Goal: Task Accomplishment & Management: Manage account settings

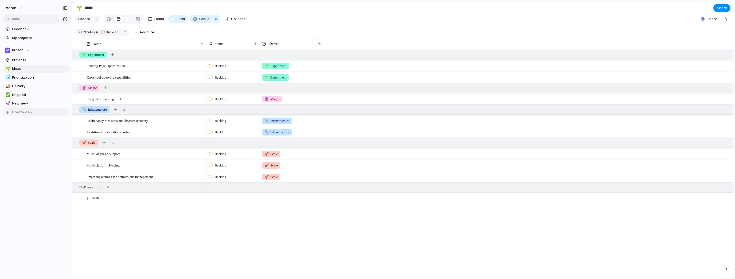
click at [21, 111] on span "Create view" at bounding box center [22, 111] width 21 height 5
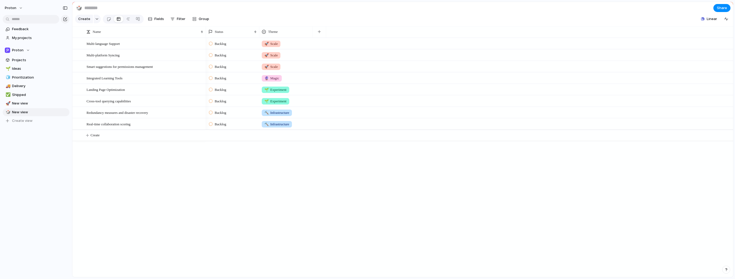
click at [19, 139] on div "Feedback My projects Proton Projects 🌱 Ideas 🧊 Prioritization 🚚 Delivery ✅ Ship…" at bounding box center [36, 84] width 72 height 168
click at [24, 49] on div "Proton" at bounding box center [17, 50] width 25 height 5
click at [26, 84] on li "⚡ Lecxa" at bounding box center [35, 80] width 58 height 9
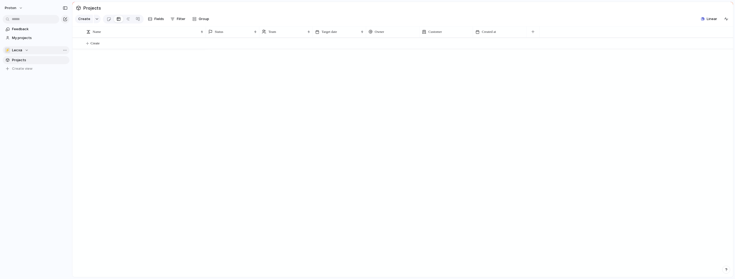
click at [26, 51] on div "⚡ Lecxa" at bounding box center [17, 50] width 24 height 5
click at [22, 107] on div "Proton ⚡ Lecxa Create new team" at bounding box center [367, 139] width 735 height 279
drag, startPoint x: 142, startPoint y: 80, endPoint x: 140, endPoint y: 70, distance: 10.2
click at [142, 80] on div "Create" at bounding box center [402, 157] width 660 height 239
click at [85, 47] on button "Create" at bounding box center [409, 43] width 663 height 11
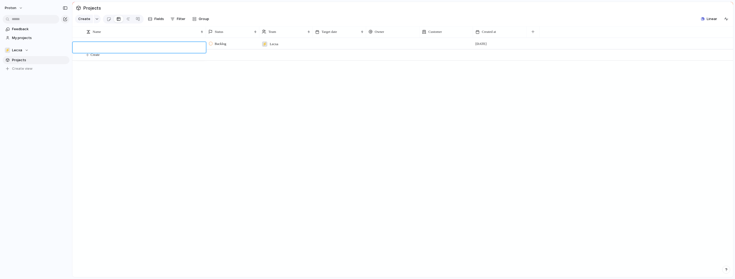
click at [151, 48] on textarea at bounding box center [144, 48] width 116 height 7
type textarea "*"
type textarea "*********"
click at [101, 44] on div "Customers" at bounding box center [144, 43] width 117 height 11
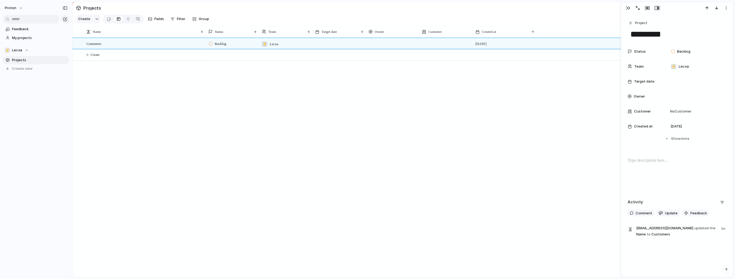
click at [659, 170] on div at bounding box center [676, 174] width 99 height 34
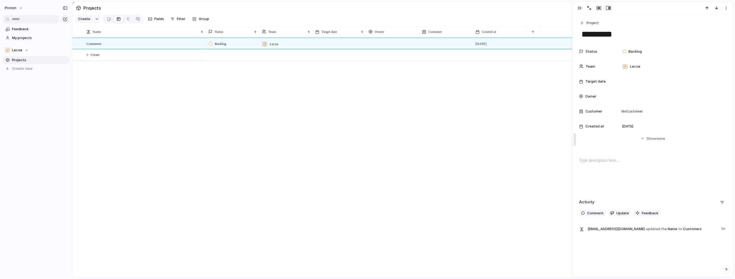
drag, startPoint x: 622, startPoint y: 186, endPoint x: 574, endPoint y: 186, distance: 48.3
click at [611, 156] on div "Project ********* Status Backlog Team ⚡ Lecxa Target date Owner Customer No Cus…" at bounding box center [652, 126] width 160 height 224
click at [610, 165] on div at bounding box center [652, 174] width 147 height 34
click at [481, 117] on div "Backlog ⚡ Lecxa 14 August" at bounding box center [469, 157] width 527 height 239
click at [96, 20] on div "button" at bounding box center [97, 19] width 4 height 2
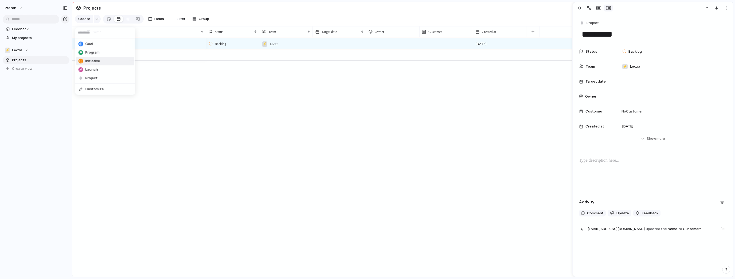
click at [103, 63] on li "Initiative" at bounding box center [105, 61] width 58 height 9
drag, startPoint x: 576, startPoint y: 8, endPoint x: 543, endPoint y: 18, distance: 34.7
click at [576, 8] on button "button" at bounding box center [579, 8] width 9 height 7
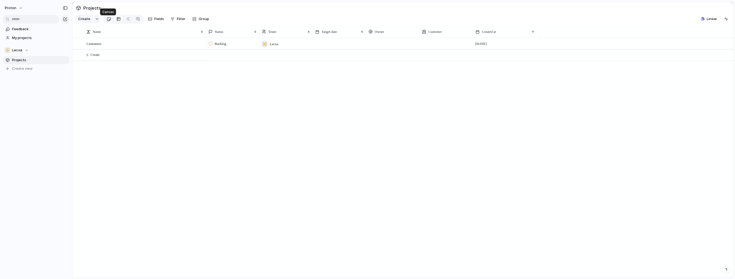
click at [108, 21] on div at bounding box center [109, 19] width 5 height 9
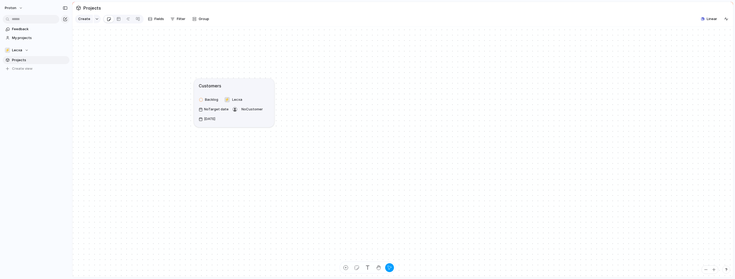
drag, startPoint x: 437, startPoint y: 163, endPoint x: 228, endPoint y: 92, distance: 220.6
click at [228, 89] on div "Customers" at bounding box center [234, 85] width 71 height 6
drag, startPoint x: 187, startPoint y: 86, endPoint x: 246, endPoint y: 82, distance: 59.6
click at [246, 79] on div "Customers" at bounding box center [258, 75] width 92 height 8
click at [250, 78] on article "Customers Backlog ⚡ Lecxa No Target date No Customer [DATE]" at bounding box center [253, 89] width 56 height 34
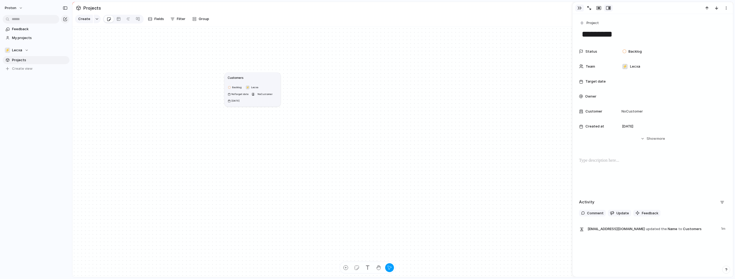
click at [577, 8] on div "button" at bounding box center [579, 8] width 4 height 4
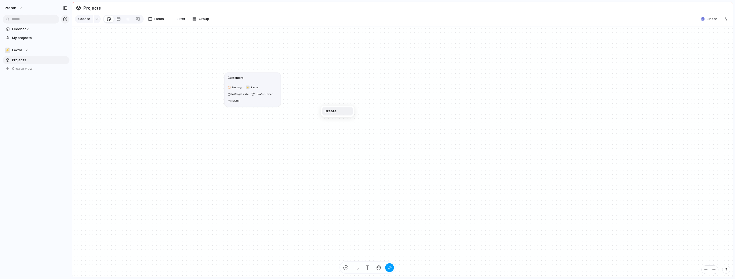
drag, startPoint x: 316, startPoint y: 97, endPoint x: 296, endPoint y: 86, distance: 22.3
drag, startPoint x: 207, startPoint y: 26, endPoint x: 205, endPoint y: 27, distance: 2.9
drag, startPoint x: 56, startPoint y: 50, endPoint x: 60, endPoint y: 52, distance: 4.4
drag, startPoint x: 78, startPoint y: 133, endPoint x: 85, endPoint y: 132, distance: 7.2
click at [222, 107] on div "Create" at bounding box center [367, 139] width 735 height 279
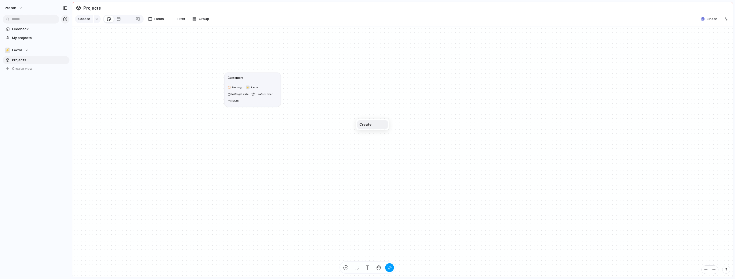
click at [532, 100] on div "Create" at bounding box center [367, 139] width 735 height 279
click at [234, 80] on h1 "Customers" at bounding box center [238, 78] width 16 height 5
click at [267, 65] on div "Rename Delete" at bounding box center [367, 139] width 735 height 279
click at [345, 267] on div "button" at bounding box center [346, 268] width 6 height 6
click at [358, 268] on div "button" at bounding box center [357, 268] width 6 height 6
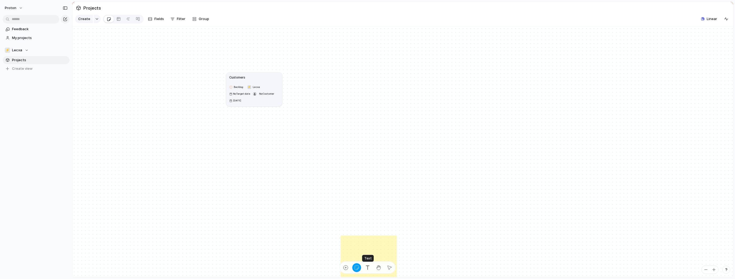
drag, startPoint x: 369, startPoint y: 267, endPoint x: 384, endPoint y: 267, distance: 15.2
click at [368, 267] on div "button" at bounding box center [368, 268] width 6 height 6
click at [380, 267] on div "button" at bounding box center [379, 268] width 6 height 6
click at [371, 267] on button "button" at bounding box center [367, 267] width 9 height 9
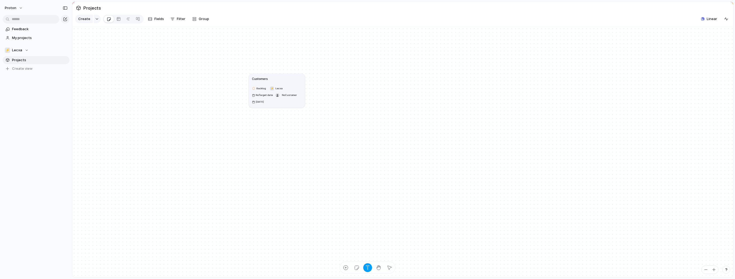
drag, startPoint x: 241, startPoint y: 80, endPoint x: 264, endPoint y: 81, distance: 22.7
click at [264, 81] on h1 "Customers" at bounding box center [260, 78] width 16 height 5
click at [333, 180] on div "Customers Backlog ⚡ Lecxa No Target date No Customer [DATE]" at bounding box center [402, 151] width 660 height 251
click at [391, 268] on div "button" at bounding box center [390, 268] width 6 height 6
click at [358, 266] on div "button" at bounding box center [357, 268] width 6 height 6
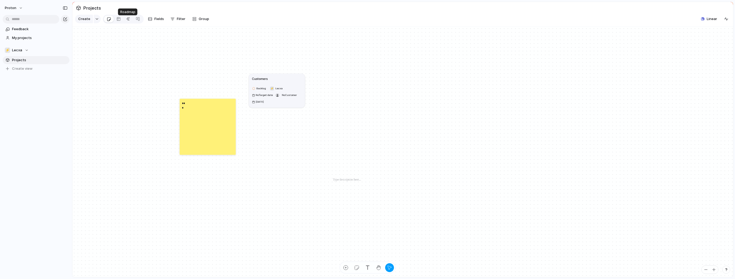
click at [125, 21] on link at bounding box center [128, 19] width 10 height 9
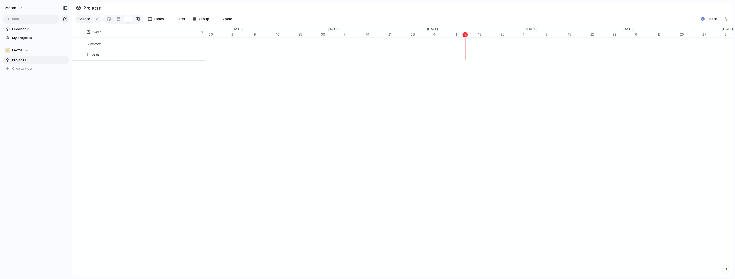
scroll to position [0, 3294]
click at [136, 22] on div at bounding box center [138, 19] width 4 height 9
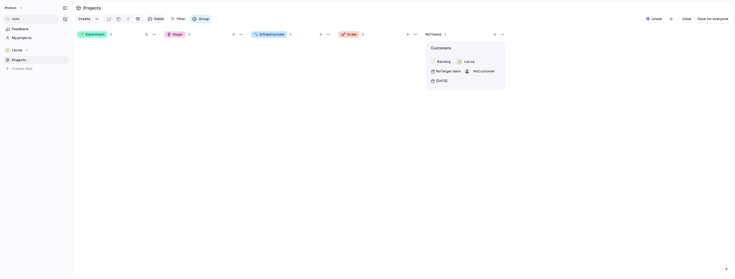
click at [156, 21] on span "Fields" at bounding box center [159, 18] width 10 height 5
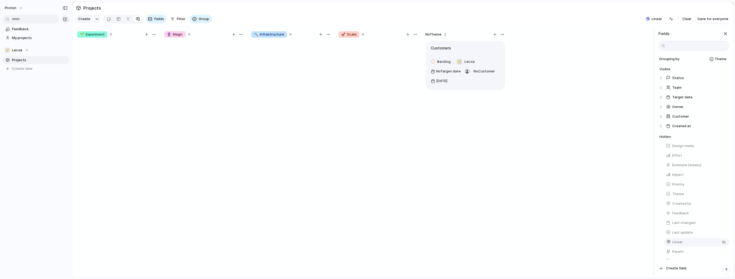
click at [682, 246] on button "Linear" at bounding box center [696, 242] width 66 height 9
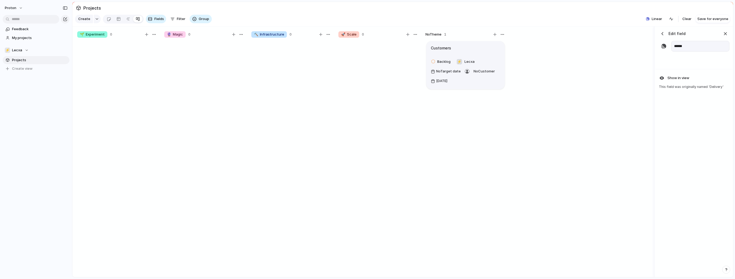
click at [662, 36] on div "button" at bounding box center [661, 33] width 5 height 5
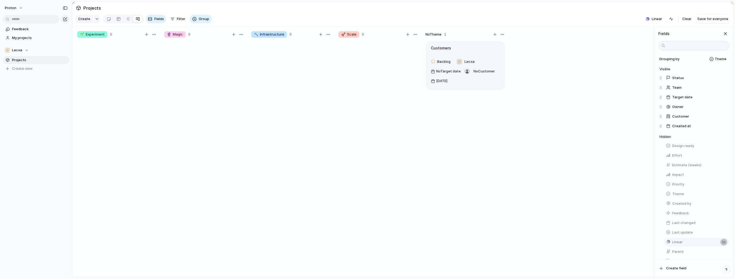
click at [721, 244] on div "button" at bounding box center [723, 242] width 4 height 4
click at [726, 35] on div "button" at bounding box center [725, 34] width 6 height 6
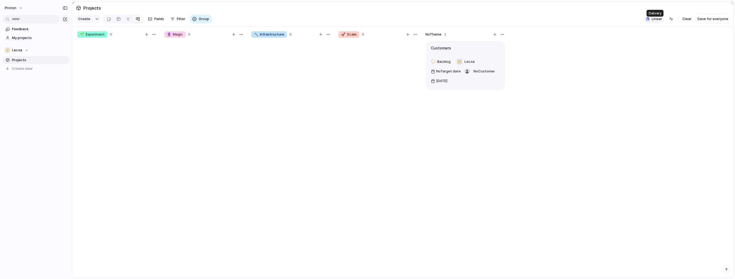
click at [659, 22] on span "Linear" at bounding box center [656, 18] width 10 height 5
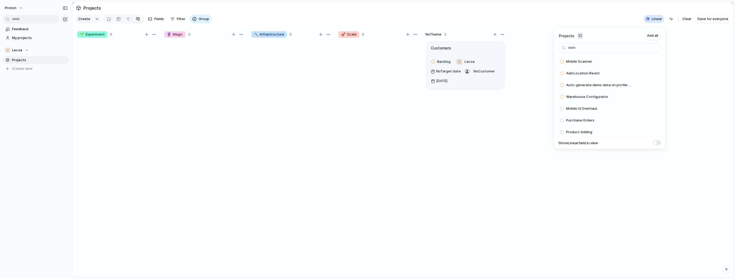
click at [567, 17] on div "Projects 22 Add all Mobile Scanner Add Add Location Revist Add Auto-generate de…" at bounding box center [367, 139] width 735 height 279
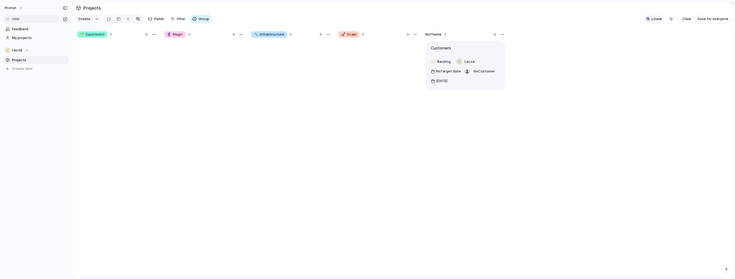
click at [661, 22] on span "Linear" at bounding box center [656, 18] width 10 height 5
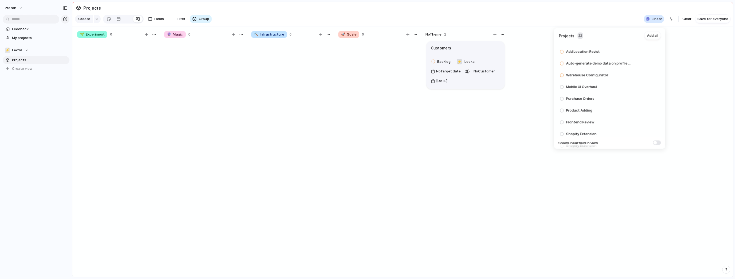
scroll to position [178, 0]
click at [639, 109] on span "Add" at bounding box center [642, 107] width 7 height 5
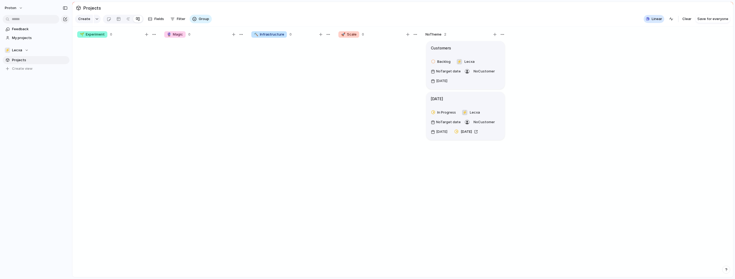
click at [511, 99] on div "Projects 21 Add all Mobile Scanner Add Add Location Revist Add Auto-generate de…" at bounding box center [367, 139] width 735 height 279
click at [471, 102] on div "[DATE]" at bounding box center [465, 99] width 69 height 6
click at [483, 48] on article "Customers Backlog ⚡ Lecxa No Target date No Customer [DATE]" at bounding box center [465, 65] width 78 height 48
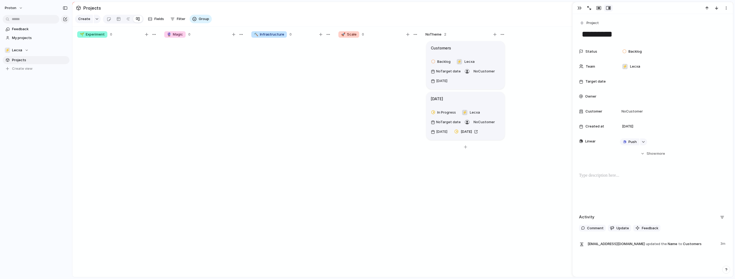
click at [447, 108] on article "[DATE] In Progress ⚡ Lecxa No Target date No Customer [DATE] [DATE]" at bounding box center [465, 116] width 78 height 48
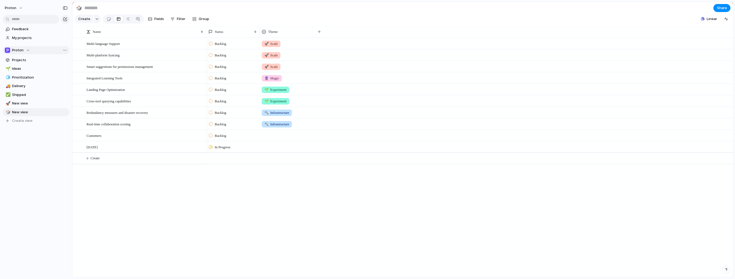
click at [24, 52] on div "Proton" at bounding box center [17, 50] width 25 height 5
click at [23, 76] on li "⚡ Lecxa" at bounding box center [35, 80] width 58 height 9
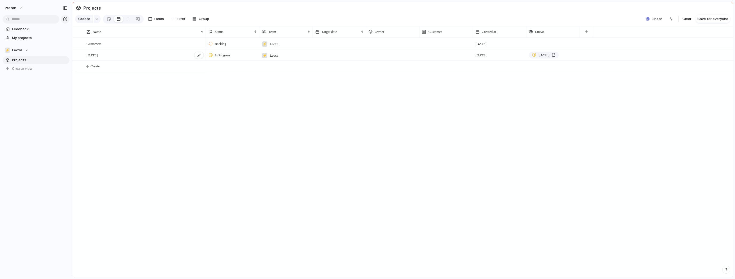
click at [109, 57] on div "[DATE]" at bounding box center [144, 55] width 117 height 11
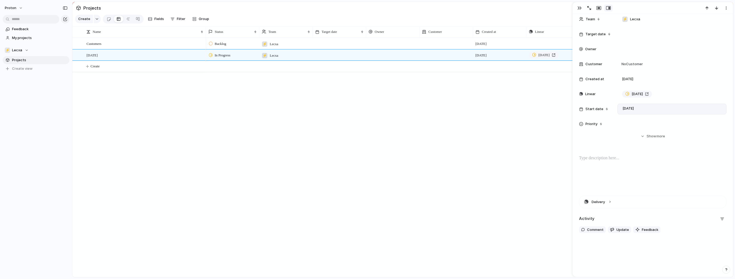
scroll to position [48, 0]
click at [608, 202] on button "Delivery" at bounding box center [652, 202] width 147 height 12
click at [622, 168] on div at bounding box center [652, 171] width 147 height 34
click at [640, 136] on button "Hide Show more" at bounding box center [652, 136] width 147 height 10
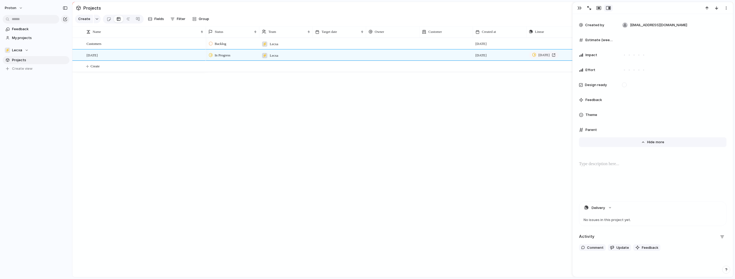
click at [641, 140] on button "Hide Show more" at bounding box center [652, 142] width 147 height 10
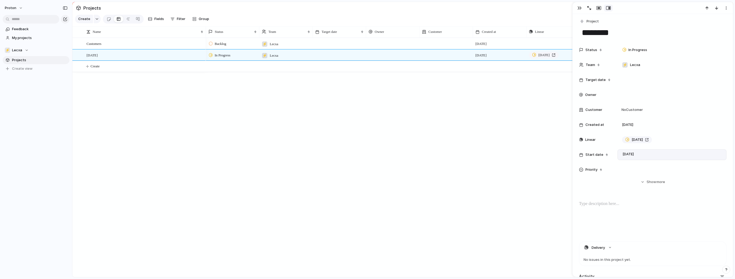
scroll to position [0, 0]
click at [631, 142] on span "[DATE]" at bounding box center [636, 141] width 11 height 5
click at [552, 101] on div "Backlog ⚡ Lecxa [DATE] Push In Progress ⚡ Lecxa [DATE] [DATE]" at bounding box center [469, 157] width 527 height 239
click at [581, 8] on div "button" at bounding box center [579, 8] width 4 height 4
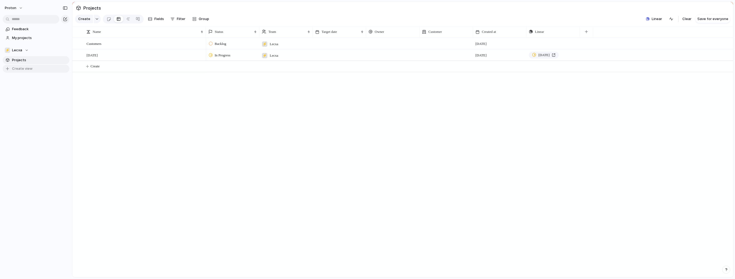
click at [28, 65] on button "Create view" at bounding box center [36, 69] width 67 height 8
click at [32, 60] on span "Projects" at bounding box center [40, 59] width 56 height 5
click at [25, 70] on span "New view" at bounding box center [40, 68] width 56 height 5
click at [47, 61] on span "Projects" at bounding box center [40, 59] width 56 height 5
click at [675, 21] on button "button" at bounding box center [671, 19] width 9 height 9
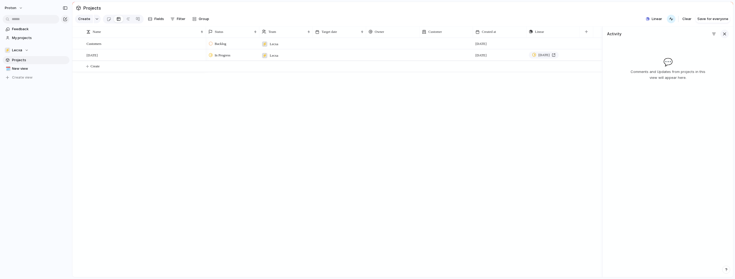
drag, startPoint x: 723, startPoint y: 38, endPoint x: 715, endPoint y: 33, distance: 9.0
click at [723, 37] on div "button" at bounding box center [724, 34] width 6 height 6
click at [108, 22] on div at bounding box center [109, 19] width 5 height 9
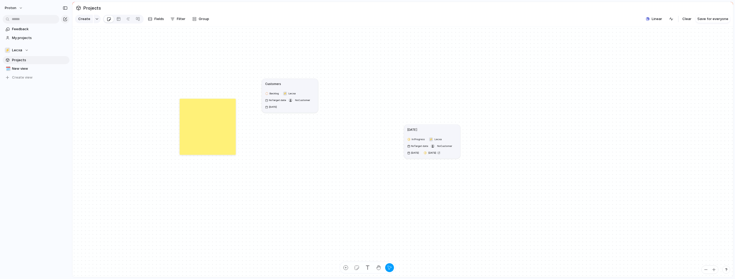
drag, startPoint x: 283, startPoint y: 82, endPoint x: 296, endPoint y: 87, distance: 14.0
click at [296, 86] on div "Customers" at bounding box center [290, 83] width 50 height 5
click at [348, 267] on div "button" at bounding box center [346, 268] width 6 height 6
click at [336, 95] on div "Create" at bounding box center [367, 139] width 735 height 279
click at [295, 84] on article "Customers Backlog ⚡ Lecxa No Target date No Customer [DATE]" at bounding box center [290, 95] width 56 height 34
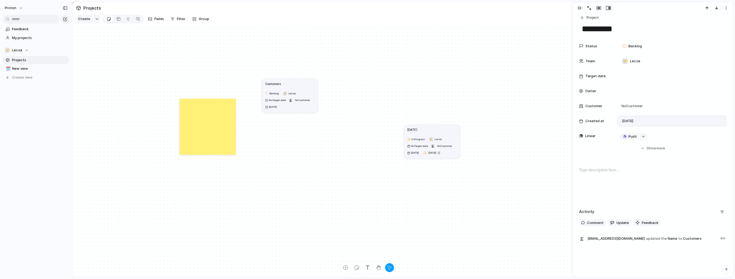
scroll to position [15, 0]
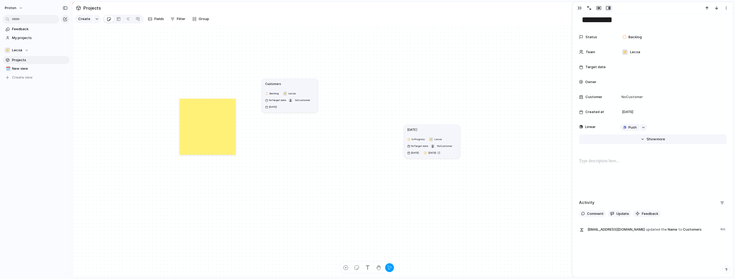
click at [643, 141] on button "Hide Show more" at bounding box center [652, 139] width 147 height 10
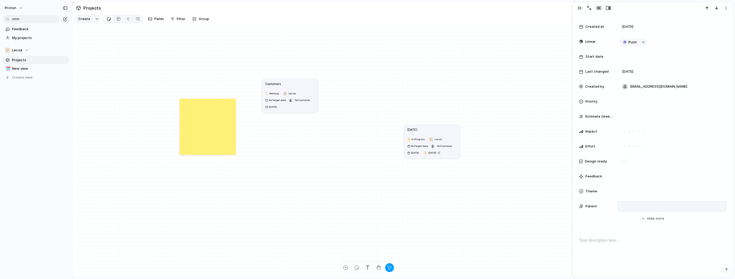
scroll to position [111, 0]
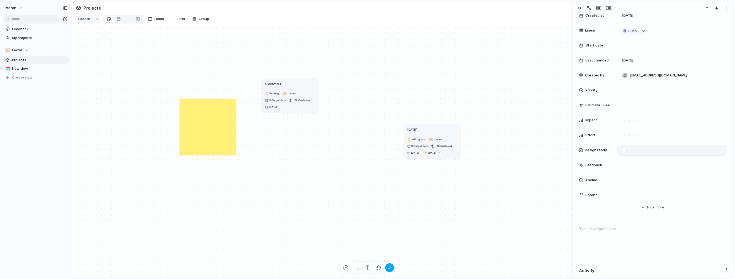
click at [626, 151] on div at bounding box center [624, 150] width 5 height 5
click at [625, 151] on div at bounding box center [624, 150] width 5 height 5
click at [629, 163] on div at bounding box center [671, 165] width 109 height 11
drag, startPoint x: 640, startPoint y: 167, endPoint x: 633, endPoint y: 169, distance: 6.8
click at [640, 167] on div at bounding box center [671, 165] width 109 height 11
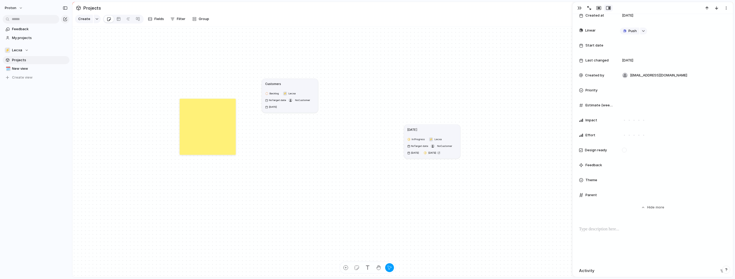
drag, startPoint x: 612, startPoint y: 167, endPoint x: 615, endPoint y: 167, distance: 2.8
click at [612, 167] on div "Feedback" at bounding box center [596, 164] width 34 height 5
click at [592, 164] on span "Feedback" at bounding box center [593, 164] width 17 height 5
click at [643, 162] on div at bounding box center [671, 165] width 109 height 11
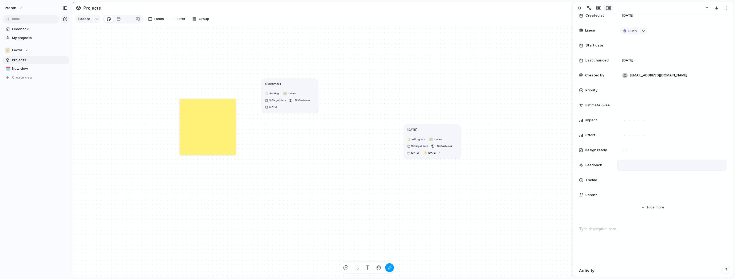
click at [630, 168] on div at bounding box center [671, 165] width 109 height 11
drag, startPoint x: 630, startPoint y: 168, endPoint x: 637, endPoint y: 166, distance: 7.7
click at [637, 166] on div at bounding box center [671, 165] width 109 height 11
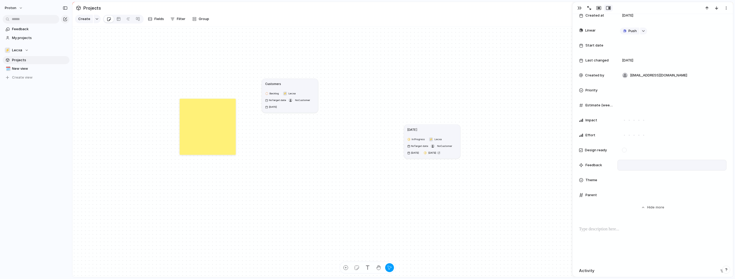
click at [637, 166] on div at bounding box center [671, 165] width 109 height 11
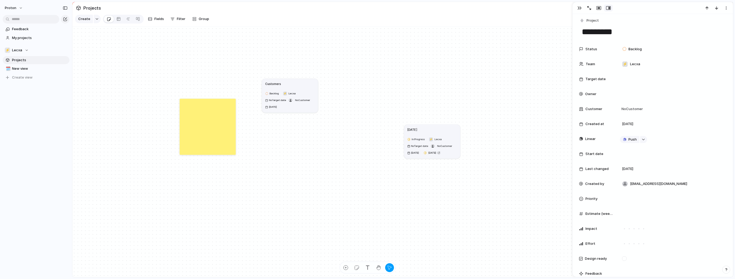
scroll to position [0, 0]
click at [643, 84] on div at bounding box center [672, 81] width 104 height 6
click at [611, 88] on div "Day Month Quarter Half-year Year [DATE] Su Mo Tu We Th Fr Sa 27 28 29 30 31 1 2…" at bounding box center [367, 139] width 735 height 279
click at [629, 98] on div at bounding box center [672, 96] width 104 height 6
click at [653, 71] on div "[EMAIL_ADDRESS][DOMAIN_NAME]" at bounding box center [367, 139] width 735 height 279
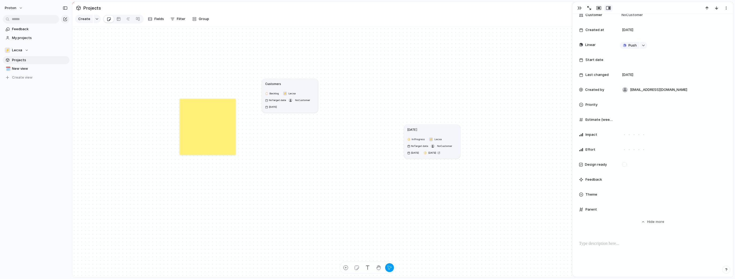
scroll to position [96, 0]
click at [633, 35] on div "[DATE]" at bounding box center [671, 30] width 109 height 11
click at [621, 175] on div at bounding box center [671, 179] width 109 height 11
click at [626, 194] on div at bounding box center [672, 195] width 104 height 6
click at [609, 215] on div "🌱 Experiment 🔮 Magic 🔨 Infrastructure 🚀 Scale" at bounding box center [367, 139] width 735 height 279
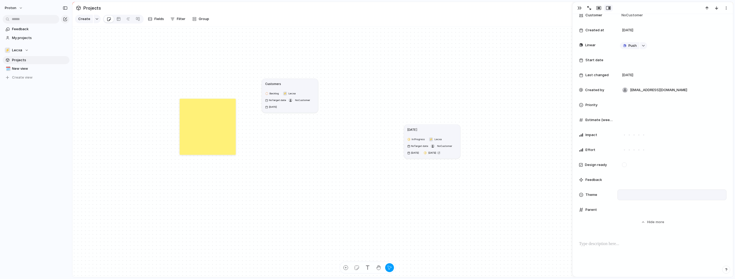
scroll to position [192, 0]
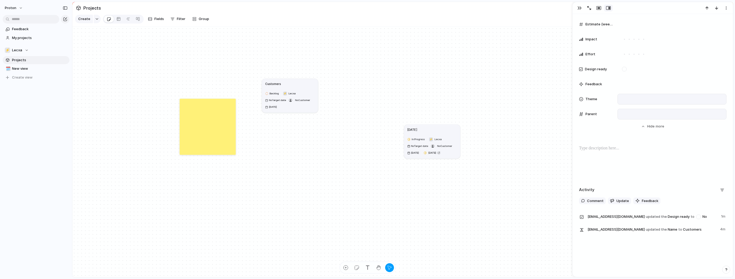
click at [632, 116] on div at bounding box center [672, 114] width 104 height 6
click at [630, 158] on div "Use the create dropdown to add your first parent" at bounding box center [367, 139] width 735 height 279
click at [627, 85] on div at bounding box center [671, 84] width 109 height 11
click at [626, 85] on div at bounding box center [671, 84] width 109 height 11
click at [654, 199] on span "Feedback" at bounding box center [649, 200] width 17 height 5
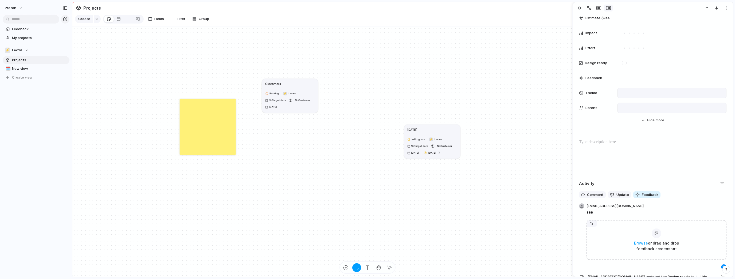
scroll to position [198, 0]
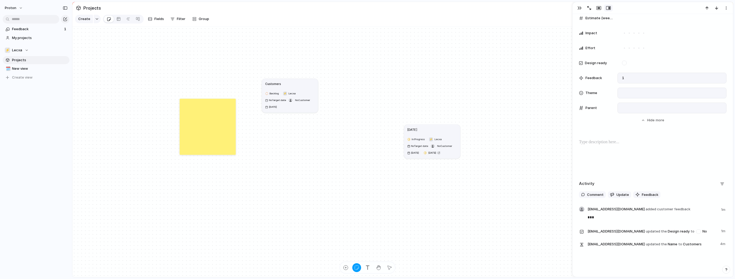
click at [622, 76] on span "1" at bounding box center [623, 77] width 6 height 5
click at [616, 197] on span "Update" at bounding box center [622, 194] width 13 height 5
click at [619, 164] on div at bounding box center [652, 156] width 147 height 34
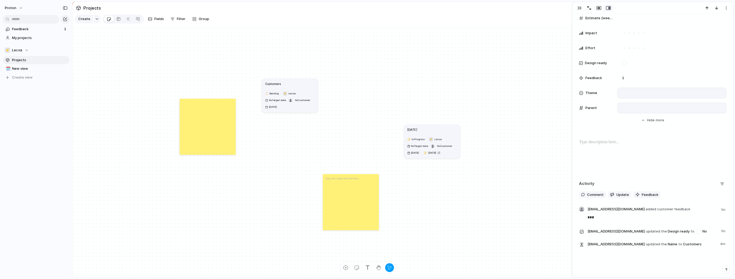
drag, startPoint x: 539, startPoint y: 128, endPoint x: 348, endPoint y: 201, distance: 204.2
click at [349, 201] on div at bounding box center [351, 202] width 56 height 56
click at [360, 200] on li "Delete" at bounding box center [362, 202] width 30 height 9
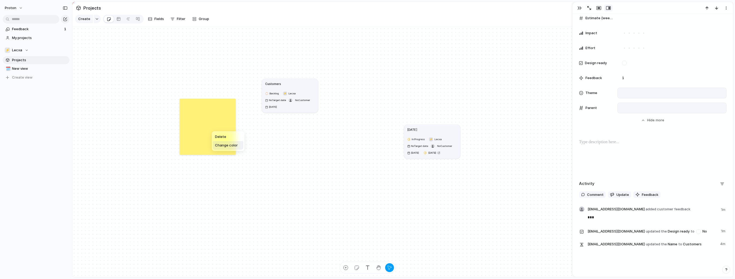
click at [231, 145] on span "Change color" at bounding box center [226, 145] width 23 height 5
click at [227, 144] on div at bounding box center [228, 147] width 26 height 26
click at [229, 156] on div at bounding box center [228, 147] width 26 height 26
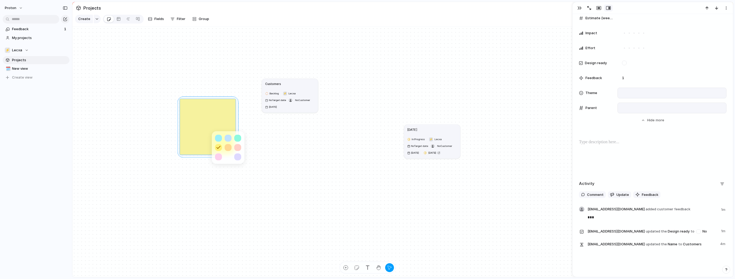
click at [228, 149] on button "button" at bounding box center [228, 147] width 7 height 7
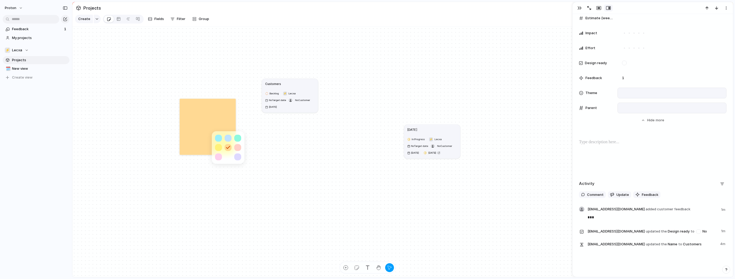
click at [227, 129] on div at bounding box center [367, 139] width 735 height 279
click at [223, 118] on div at bounding box center [208, 127] width 56 height 56
click at [214, 135] on div at bounding box center [208, 127] width 56 height 56
click at [210, 109] on div at bounding box center [208, 127] width 56 height 56
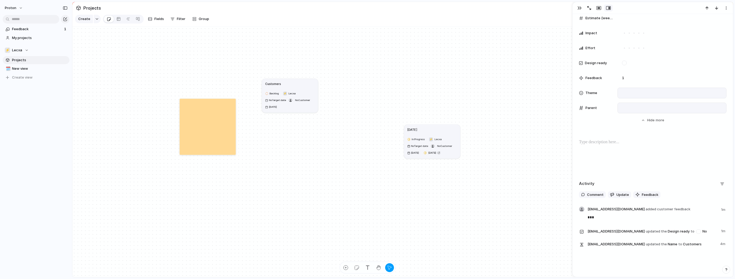
click at [210, 109] on div at bounding box center [208, 127] width 56 height 56
drag, startPoint x: 252, startPoint y: 124, endPoint x: 220, endPoint y: 127, distance: 32.4
click at [226, 112] on div "Delete Change color" at bounding box center [367, 139] width 735 height 279
click at [214, 112] on div at bounding box center [208, 127] width 56 height 56
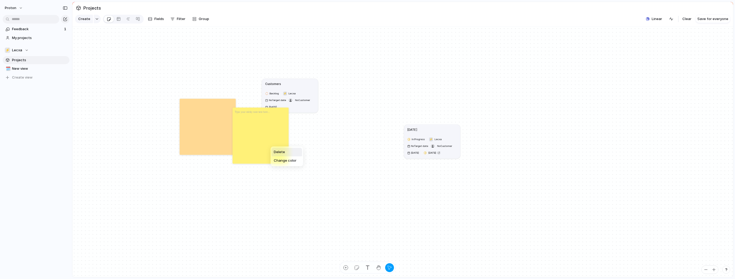
drag, startPoint x: 281, startPoint y: 152, endPoint x: 252, endPoint y: 136, distance: 33.2
click at [281, 152] on span "Delete" at bounding box center [279, 151] width 11 height 5
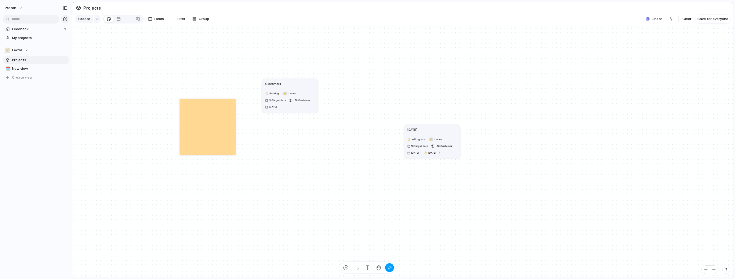
drag, startPoint x: 234, startPoint y: 127, endPoint x: 230, endPoint y: 128, distance: 4.4
click at [234, 127] on div at bounding box center [208, 127] width 56 height 56
click at [224, 127] on div at bounding box center [208, 127] width 56 height 56
click at [195, 112] on div at bounding box center [208, 127] width 56 height 56
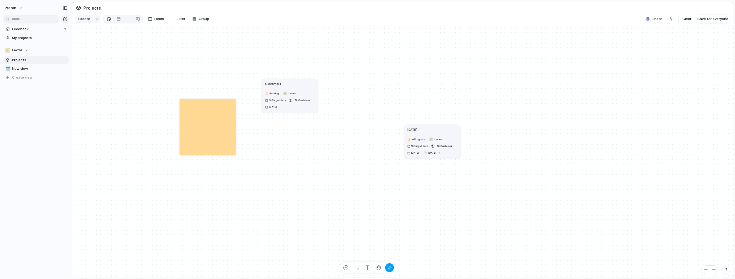
click at [195, 111] on div at bounding box center [208, 127] width 56 height 56
click at [368, 266] on div "button" at bounding box center [368, 268] width 6 height 6
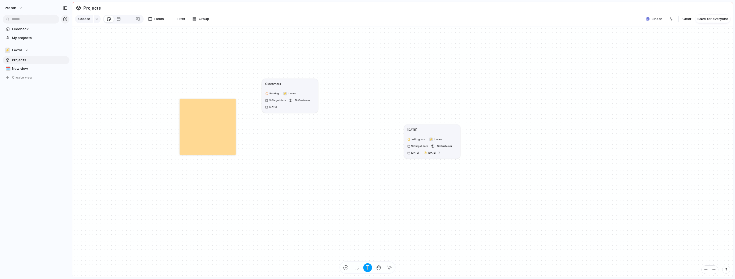
click at [203, 115] on div at bounding box center [208, 127] width 56 height 56
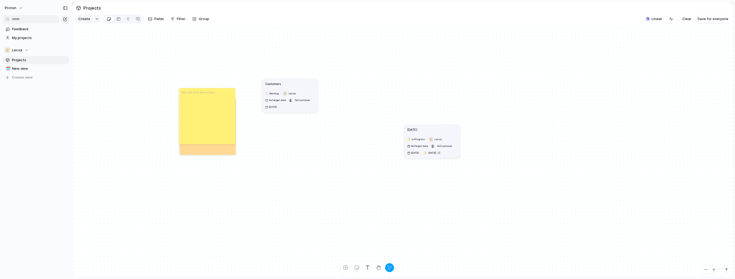
drag, startPoint x: 207, startPoint y: 119, endPoint x: 290, endPoint y: 146, distance: 87.1
click at [233, 127] on span "Delete" at bounding box center [229, 126] width 11 height 5
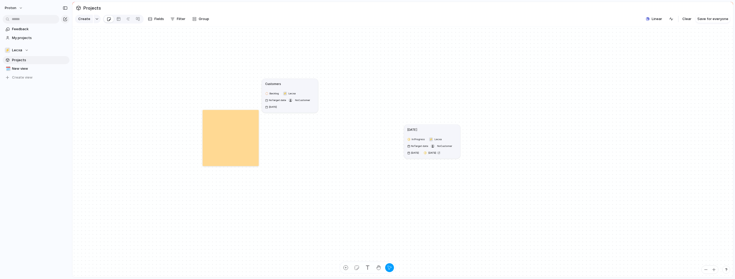
drag, startPoint x: 218, startPoint y: 128, endPoint x: 257, endPoint y: 145, distance: 43.3
click at [258, 146] on div at bounding box center [231, 138] width 56 height 56
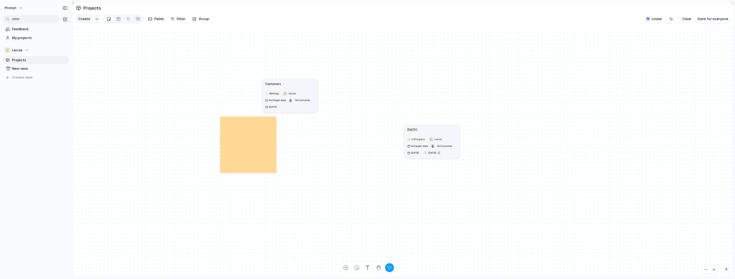
click at [257, 145] on div at bounding box center [248, 144] width 56 height 56
click at [250, 130] on div "Delete Change color" at bounding box center [367, 139] width 735 height 279
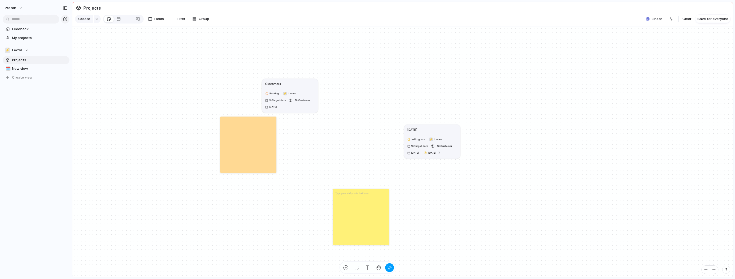
click at [361, 220] on div "Create" at bounding box center [367, 139] width 735 height 279
drag, startPoint x: 370, startPoint y: 215, endPoint x: 358, endPoint y: 178, distance: 39.2
click at [370, 215] on span "Delete" at bounding box center [366, 213] width 11 height 5
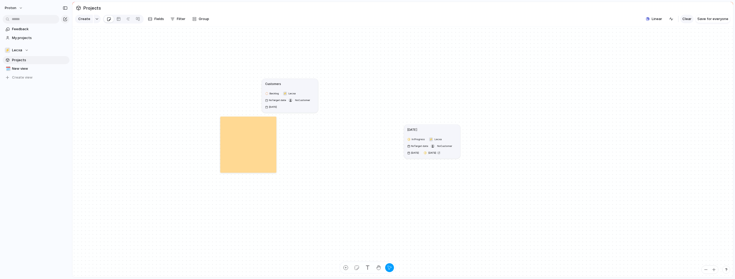
click at [690, 22] on span "Clear" at bounding box center [686, 18] width 9 height 5
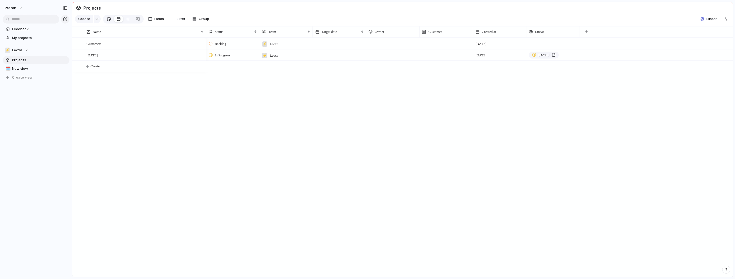
click at [110, 22] on link at bounding box center [109, 19] width 10 height 9
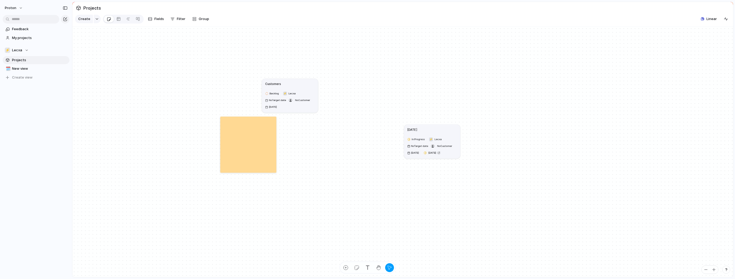
click at [257, 132] on div at bounding box center [248, 144] width 56 height 56
click at [238, 131] on div "Delete Change color" at bounding box center [367, 139] width 735 height 279
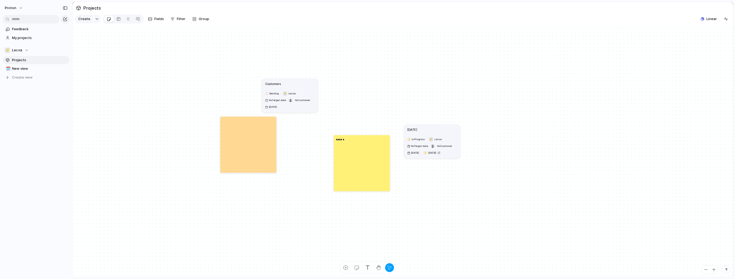
click at [343, 141] on p "******" at bounding box center [340, 139] width 9 height 5
click at [350, 153] on div "********" at bounding box center [362, 163] width 56 height 56
click at [241, 124] on div at bounding box center [248, 144] width 56 height 56
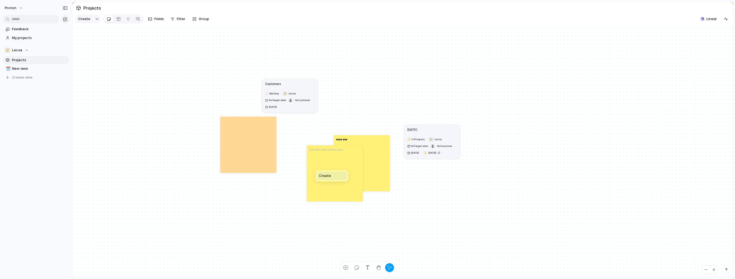
click at [335, 176] on li "Create" at bounding box center [332, 175] width 30 height 9
click at [316, 193] on div at bounding box center [335, 173] width 56 height 56
click at [318, 152] on p at bounding box center [326, 149] width 35 height 5
click at [274, 152] on span "Delete" at bounding box center [272, 153] width 11 height 5
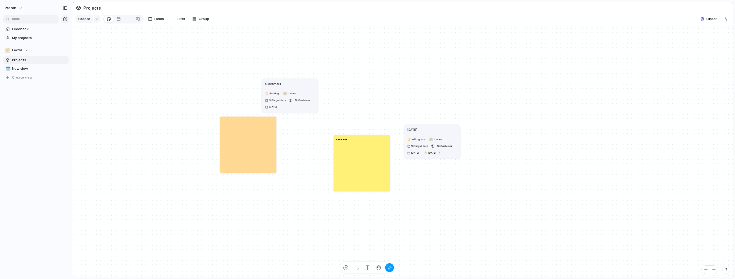
click at [262, 145] on div at bounding box center [248, 144] width 56 height 56
click at [272, 151] on span "Delete" at bounding box center [270, 152] width 11 height 5
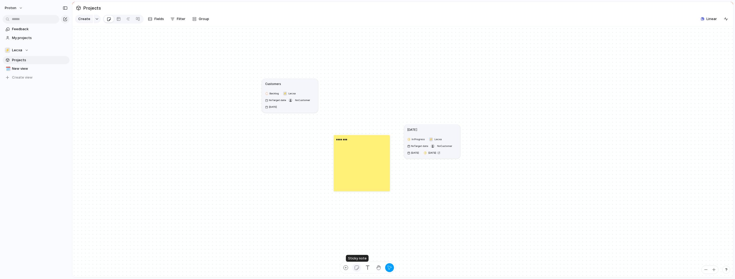
click at [359, 266] on div "button" at bounding box center [357, 268] width 6 height 6
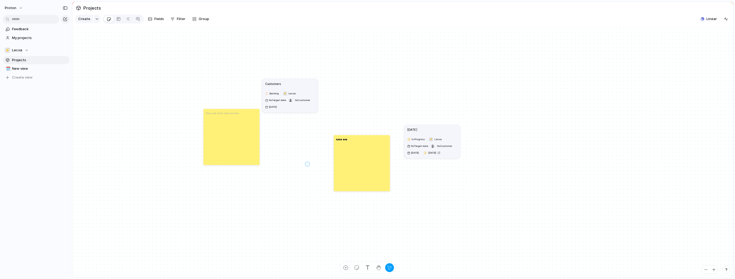
click at [307, 167] on div "Create" at bounding box center [367, 139] width 735 height 279
click at [236, 129] on div at bounding box center [231, 137] width 56 height 56
click at [232, 115] on p at bounding box center [223, 113] width 35 height 5
drag, startPoint x: 224, startPoint y: 116, endPoint x: 221, endPoint y: 117, distance: 2.7
click at [224, 116] on div "Delete Change color" at bounding box center [367, 139] width 735 height 279
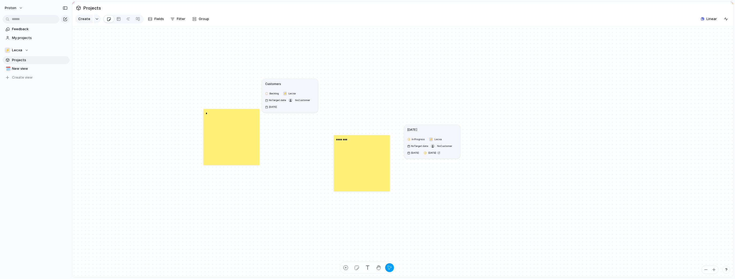
click at [215, 118] on div "*" at bounding box center [231, 137] width 56 height 56
click at [211, 115] on div "*" at bounding box center [231, 137] width 56 height 56
click at [206, 115] on p "*" at bounding box center [206, 113] width 1 height 5
click at [234, 137] on span "Change color" at bounding box center [227, 135] width 23 height 5
click at [229, 136] on button "button" at bounding box center [229, 137] width 7 height 7
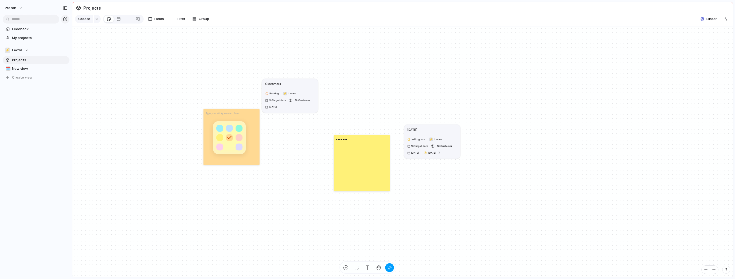
click at [295, 144] on div at bounding box center [367, 139] width 735 height 279
click at [240, 148] on div at bounding box center [231, 137] width 56 height 56
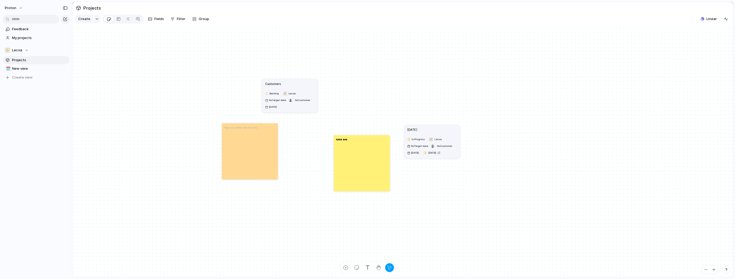
drag, startPoint x: 239, startPoint y: 133, endPoint x: 255, endPoint y: 147, distance: 21.8
click at [256, 147] on div at bounding box center [250, 151] width 56 height 56
click at [255, 147] on div at bounding box center [248, 151] width 56 height 56
click at [237, 129] on p at bounding box center [242, 127] width 41 height 5
drag, startPoint x: 330, startPoint y: 136, endPoint x: 315, endPoint y: 135, distance: 15.0
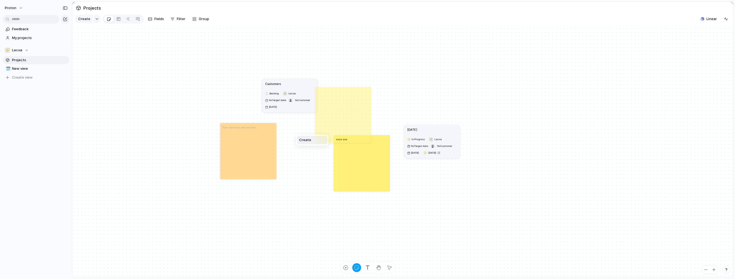
click at [345, 117] on div "Create" at bounding box center [367, 139] width 735 height 279
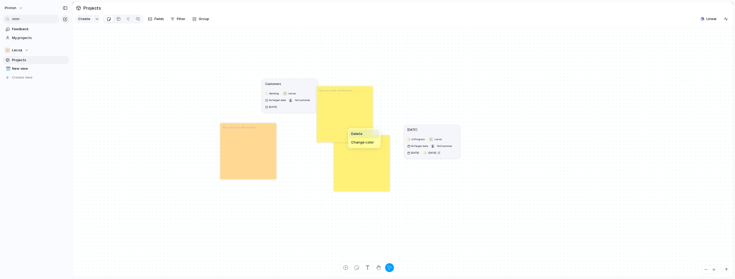
click at [354, 134] on span "Delete" at bounding box center [356, 133] width 11 height 5
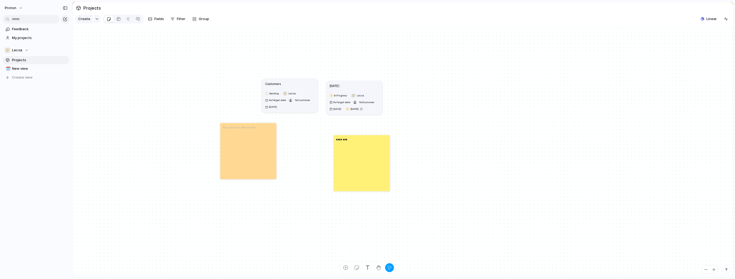
drag, startPoint x: 421, startPoint y: 140, endPoint x: 343, endPoint y: 96, distance: 89.0
click at [345, 94] on article "[DATE] In Progress ⚡ Lecxa No Target date No Customer [DATE] [DATE]" at bounding box center [354, 98] width 56 height 34
click at [351, 89] on div "Rename Delete" at bounding box center [367, 139] width 735 height 279
click at [88, 20] on span "Create" at bounding box center [84, 18] width 12 height 5
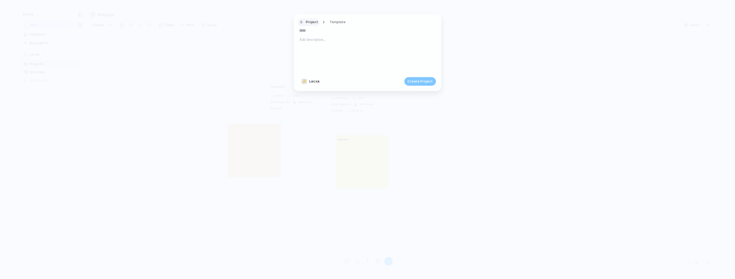
click at [301, 20] on div "button" at bounding box center [301, 22] width 5 height 5
click at [318, 64] on span "Initiative" at bounding box center [315, 61] width 15 height 5
click at [324, 45] on div at bounding box center [367, 54] width 137 height 36
click at [302, 31] on input "text" at bounding box center [367, 30] width 137 height 9
type input "**********"
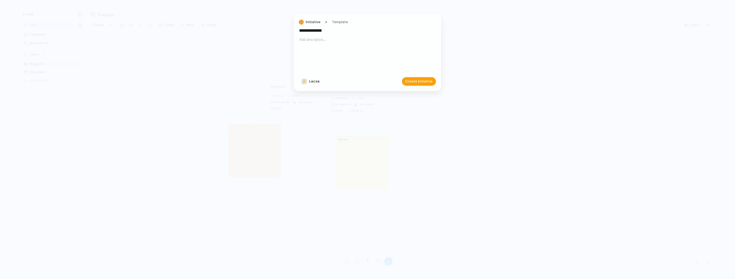
click at [411, 79] on span "Create Initiative" at bounding box center [418, 80] width 27 height 5
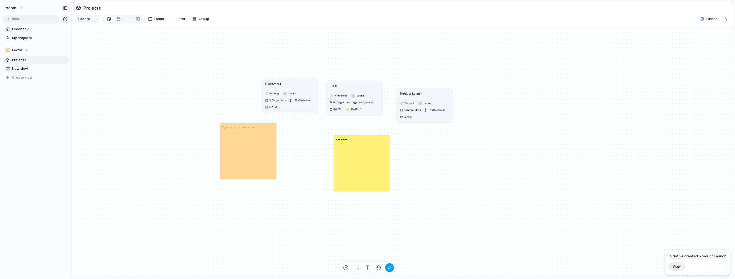
drag, startPoint x: 498, startPoint y: 134, endPoint x: 399, endPoint y: 80, distance: 112.6
click at [400, 91] on div "Product Launch" at bounding box center [425, 93] width 50 height 5
click at [393, 76] on div "Rename Delete" at bounding box center [367, 139] width 735 height 279
drag, startPoint x: 388, startPoint y: 77, endPoint x: 403, endPoint y: 67, distance: 18.6
click at [403, 67] on h1 "Product Launch" at bounding box center [399, 69] width 22 height 5
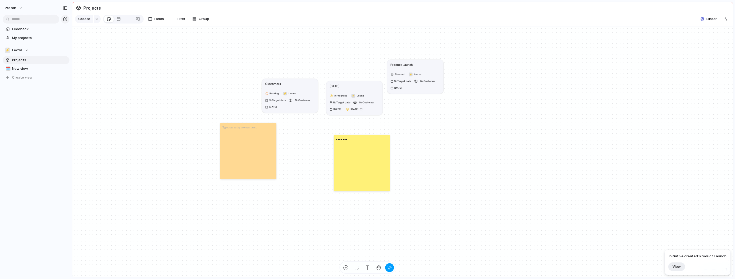
click at [403, 67] on h1 "Product Launch" at bounding box center [401, 64] width 22 height 5
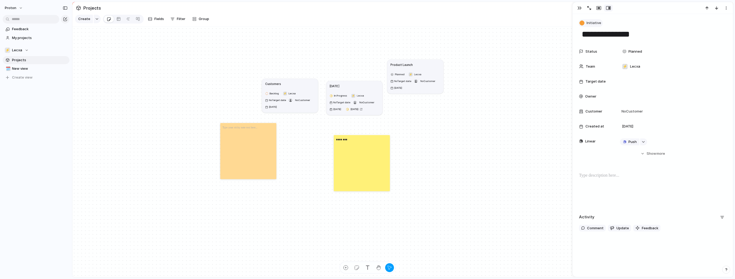
click at [584, 22] on div "button" at bounding box center [581, 23] width 5 height 5
click at [604, 72] on li "Launch" at bounding box center [609, 71] width 58 height 9
drag, startPoint x: 407, startPoint y: 64, endPoint x: 427, endPoint y: 64, distance: 20.6
click at [430, 62] on article "Product Launch Planned ⚡ Lecxa No Target date No Customer [DATE]" at bounding box center [439, 75] width 56 height 34
click at [627, 86] on div "Rename Delete" at bounding box center [367, 139] width 735 height 279
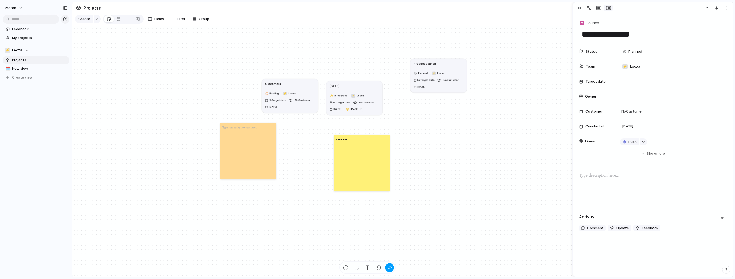
click at [578, 9] on div "button" at bounding box center [579, 8] width 4 height 4
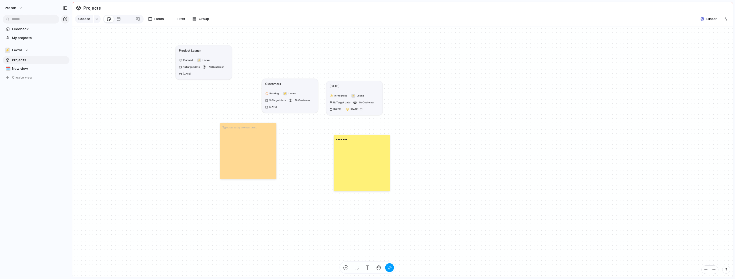
drag, startPoint x: 450, startPoint y: 65, endPoint x: 216, endPoint y: 52, distance: 233.9
click at [216, 52] on div "Product Launch" at bounding box center [204, 50] width 50 height 5
click at [205, 21] on span "Group" at bounding box center [204, 18] width 10 height 5
click at [216, 92] on li "Status" at bounding box center [219, 95] width 58 height 9
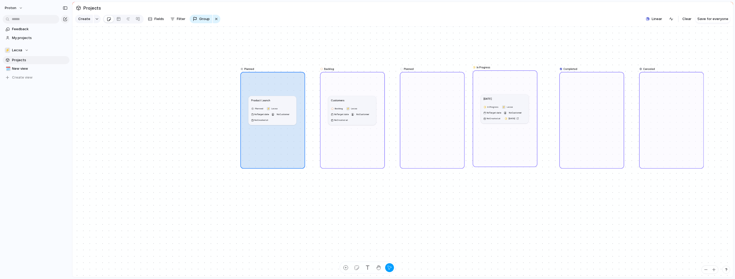
drag, startPoint x: 490, startPoint y: 87, endPoint x: 489, endPoint y: 84, distance: 3.0
click at [489, 84] on div "In Progress" at bounding box center [505, 118] width 65 height 97
drag, startPoint x: 489, startPoint y: 84, endPoint x: 494, endPoint y: 86, distance: 5.3
click at [494, 86] on div "In Progress" at bounding box center [511, 117] width 65 height 97
drag, startPoint x: 503, startPoint y: 121, endPoint x: 503, endPoint y: 127, distance: 6.7
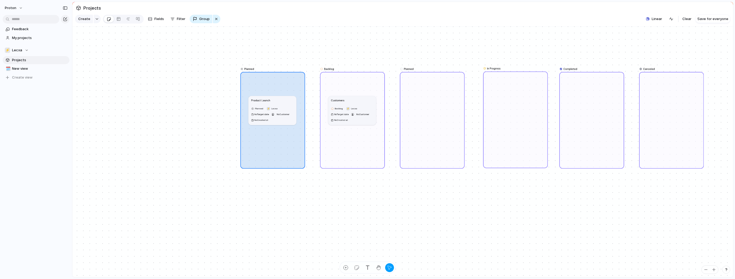
click at [503, 121] on div "In Progress" at bounding box center [515, 119] width 65 height 97
drag, startPoint x: 501, startPoint y: 88, endPoint x: 509, endPoint y: 212, distance: 123.8
click at [510, 188] on div "In Progress" at bounding box center [511, 139] width 65 height 97
drag, startPoint x: 515, startPoint y: 203, endPoint x: 506, endPoint y: 80, distance: 123.7
click at [506, 80] on div "In Progress" at bounding box center [514, 118] width 65 height 97
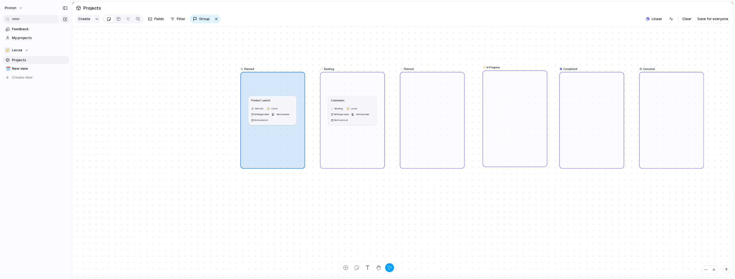
click at [216, 20] on div "button" at bounding box center [216, 19] width 4 height 6
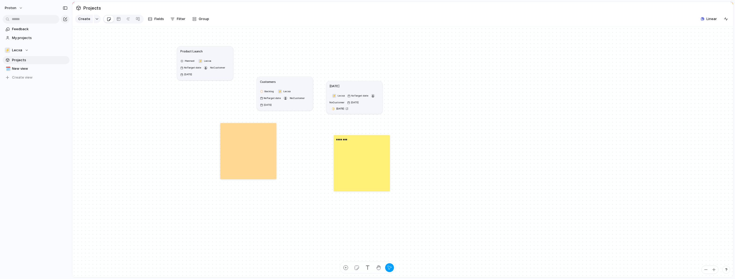
drag, startPoint x: 292, startPoint y: 85, endPoint x: 290, endPoint y: 83, distance: 3.3
click at [288, 83] on div "Customers" at bounding box center [285, 81] width 50 height 5
drag, startPoint x: 333, startPoint y: 88, endPoint x: 324, endPoint y: 82, distance: 11.4
click at [324, 82] on h1 "[DATE]" at bounding box center [325, 80] width 10 height 5
click at [126, 22] on div at bounding box center [128, 19] width 4 height 9
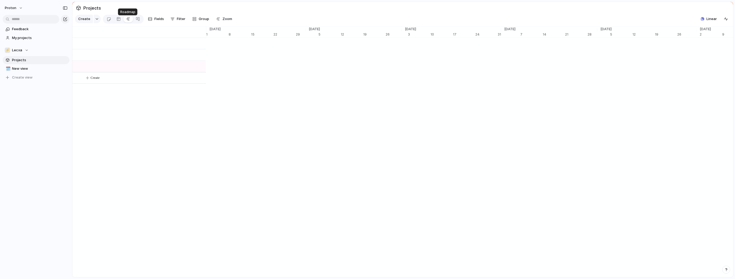
scroll to position [0, 3294]
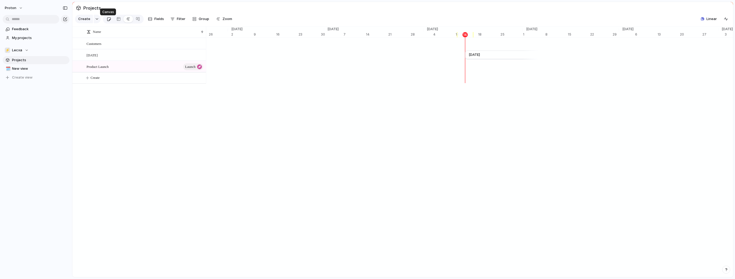
click at [108, 19] on div at bounding box center [109, 19] width 5 height 9
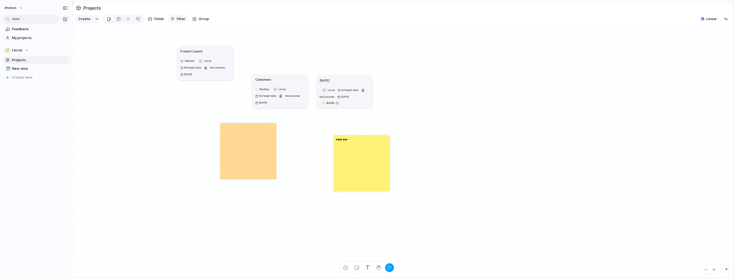
click at [179, 22] on span "Filter" at bounding box center [181, 18] width 9 height 5
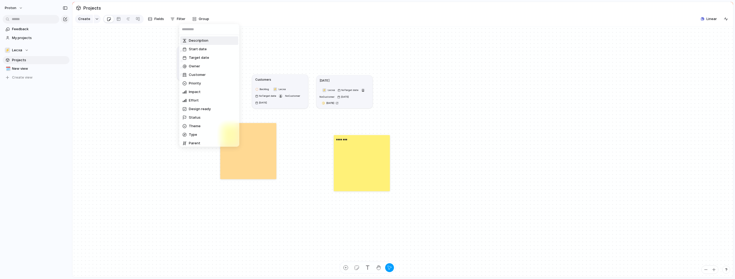
drag, startPoint x: 196, startPoint y: 25, endPoint x: 198, endPoint y: 22, distance: 3.1
click at [196, 25] on input "text" at bounding box center [209, 29] width 60 height 11
click at [198, 22] on div "Description Start date Target date Owner Customer Priority Impact Effort Design…" at bounding box center [367, 139] width 735 height 279
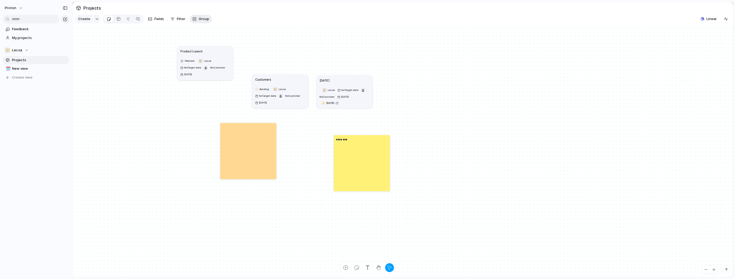
click at [197, 22] on button "Group" at bounding box center [201, 19] width 22 height 9
click at [157, 20] on div "Owner Customer Priority Impact Effort Design ready Status Theme Created by" at bounding box center [367, 139] width 735 height 279
click at [161, 21] on span "Fields" at bounding box center [159, 18] width 10 height 5
click at [212, 21] on section "Create Fields Filter Group Zoom Linear Clear Save for everyone" at bounding box center [402, 20] width 660 height 13
click at [204, 20] on span "Group" at bounding box center [204, 18] width 10 height 5
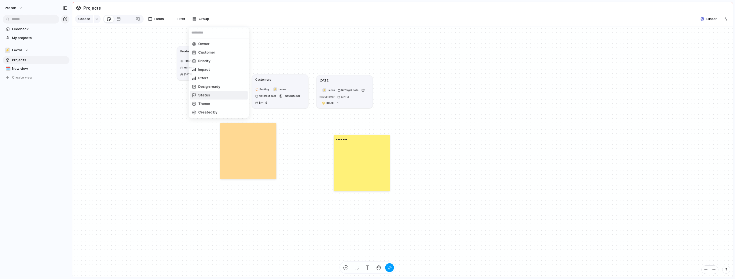
click at [223, 98] on li "Status" at bounding box center [219, 95] width 58 height 9
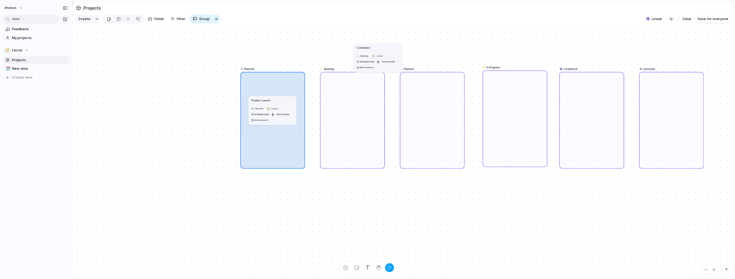
drag, startPoint x: 382, startPoint y: 88, endPoint x: 392, endPoint y: 51, distance: 38.8
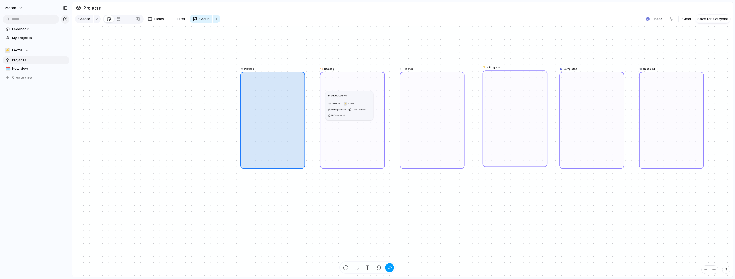
drag, startPoint x: 322, startPoint y: 95, endPoint x: 349, endPoint y: 97, distance: 27.6
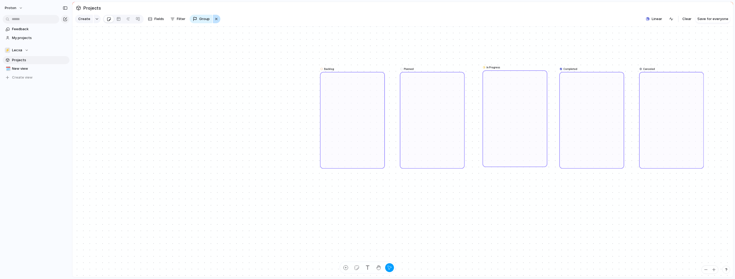
click at [217, 22] on div "button" at bounding box center [216, 19] width 4 height 6
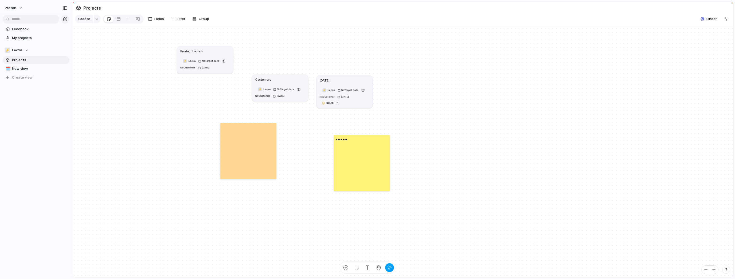
click at [279, 82] on div "Customers" at bounding box center [280, 79] width 50 height 5
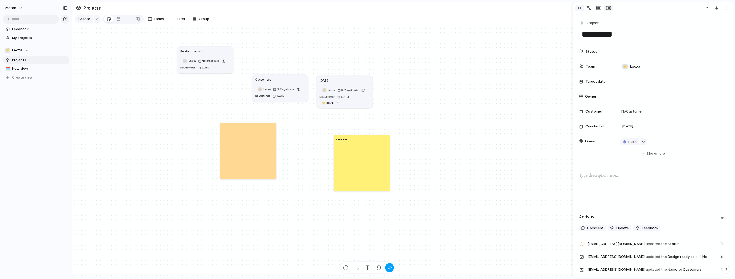
click at [579, 5] on button "button" at bounding box center [579, 8] width 9 height 7
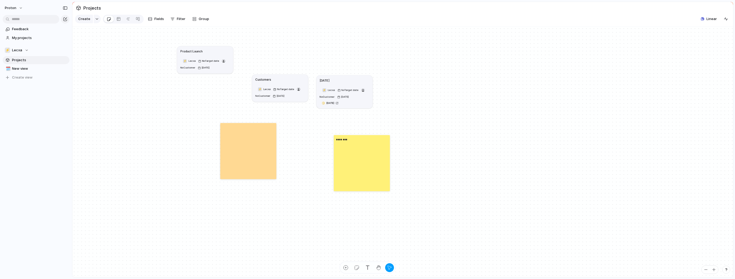
click at [323, 26] on section "Create Fields Filter Group Zoom Linear Clear Save for everyone" at bounding box center [402, 20] width 660 height 13
